Goal: Information Seeking & Learning: Learn about a topic

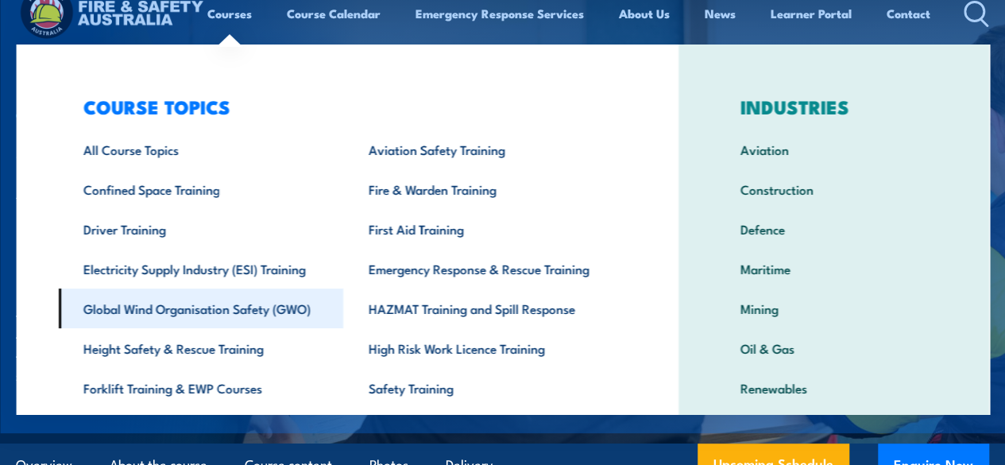
scroll to position [64, 0]
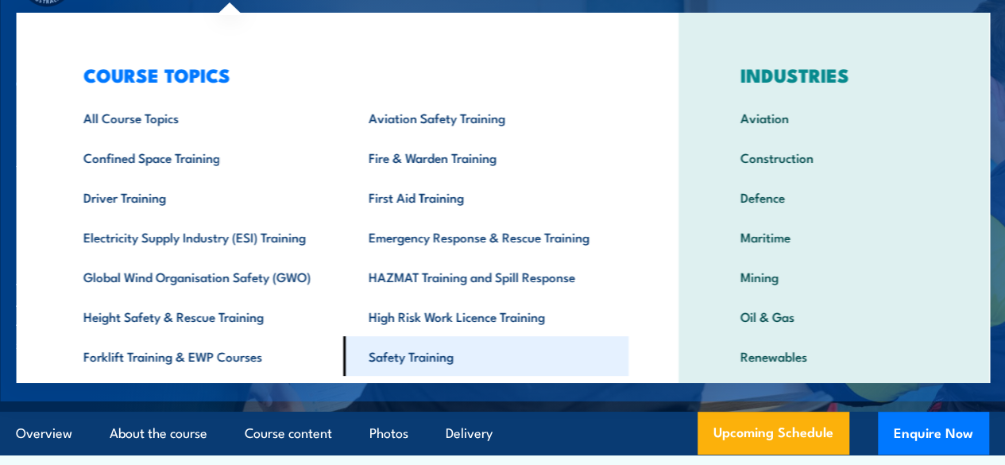
click at [406, 342] on link "Safety Training" at bounding box center [485, 356] width 285 height 40
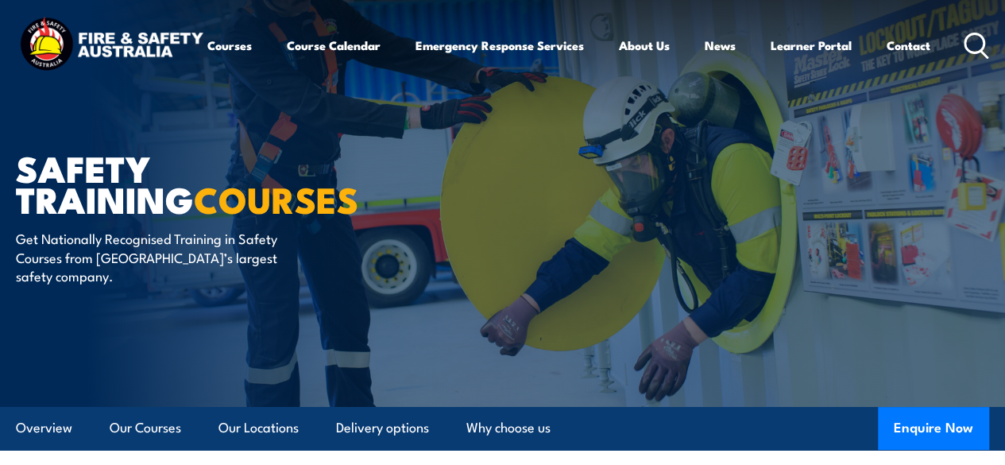
drag, startPoint x: 1016, startPoint y: 45, endPoint x: 1016, endPoint y: -12, distance: 57.2
click at [1004, 0] on html "Courses Course Calendar Emergency Response Services Services Overview Emergency…" at bounding box center [502, 232] width 1005 height 465
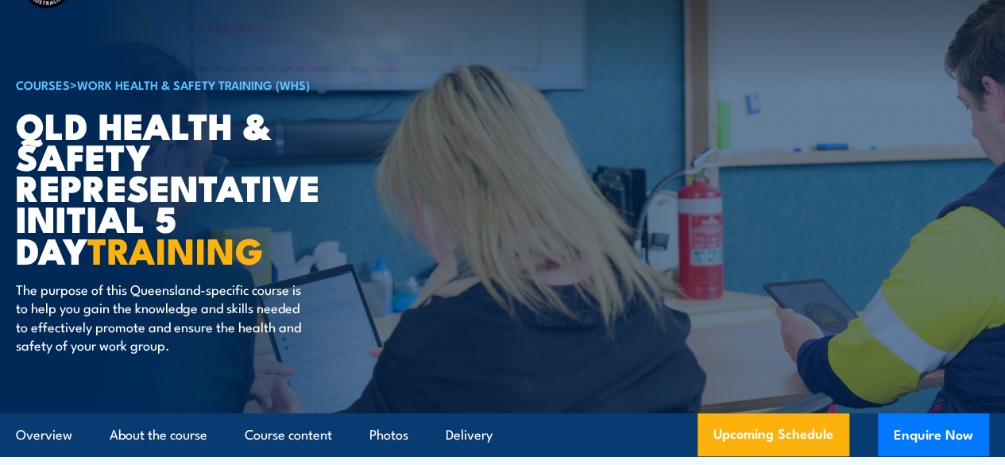
scroll to position [64, 0]
